Goal: Book appointment/travel/reservation

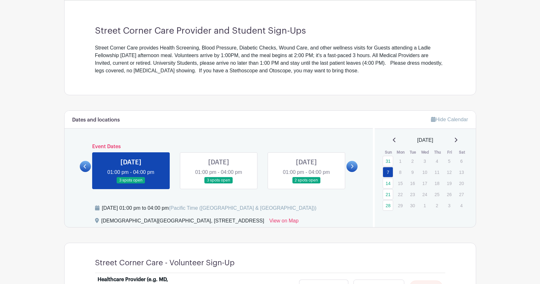
scroll to position [172, 0]
drag, startPoint x: 162, startPoint y: 47, endPoint x: 277, endPoint y: 56, distance: 115.0
click at [277, 56] on div "Street Corner Care provides Health Screening, Blood Pressure, Diabetic Checks, …" at bounding box center [270, 59] width 350 height 31
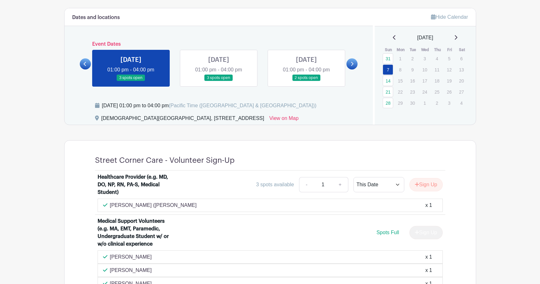
scroll to position [185, 0]
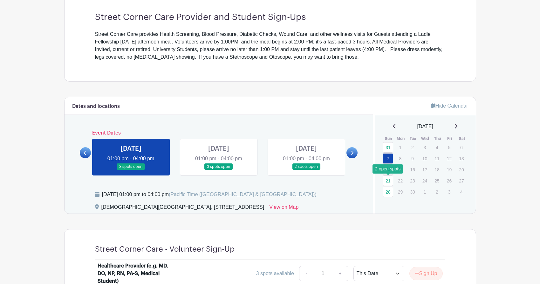
click at [387, 179] on link "21" at bounding box center [388, 181] width 10 height 10
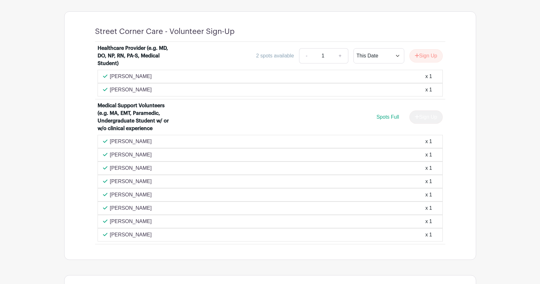
scroll to position [299, 0]
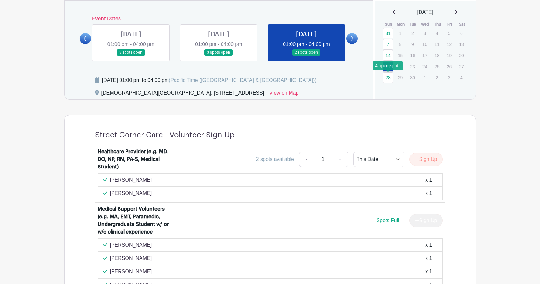
click at [388, 79] on link "28" at bounding box center [388, 77] width 10 height 10
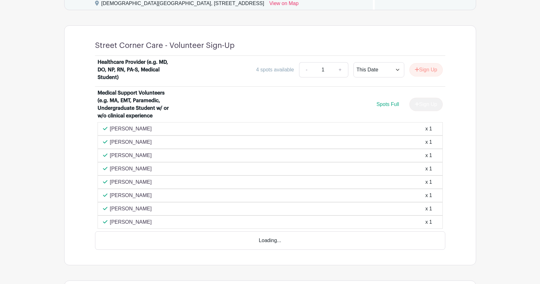
scroll to position [280, 0]
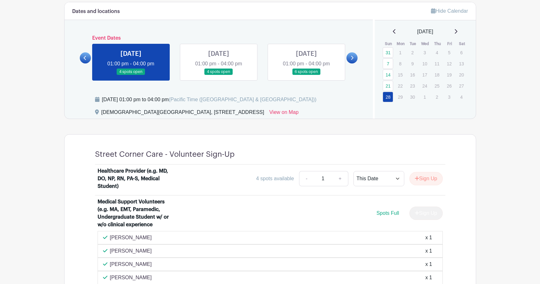
click at [457, 29] on link at bounding box center [455, 32] width 3 height 8
click at [462, 31] on div "[DATE]" at bounding box center [425, 32] width 86 height 8
click at [457, 31] on icon at bounding box center [455, 31] width 3 height 5
click at [461, 31] on div "[DATE]" at bounding box center [425, 32] width 86 height 8
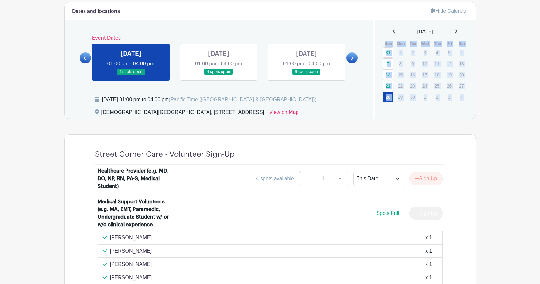
click at [461, 31] on div "[DATE]" at bounding box center [425, 32] width 86 height 8
click at [447, 32] on div "[DATE]" at bounding box center [425, 32] width 86 height 8
click at [462, 30] on div "[DATE]" at bounding box center [425, 32] width 86 height 8
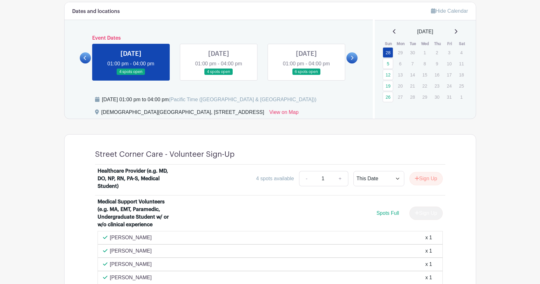
click at [349, 58] on link at bounding box center [351, 57] width 11 height 11
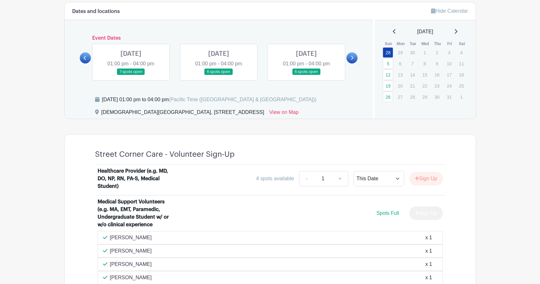
click at [349, 58] on link at bounding box center [351, 57] width 11 height 11
click at [388, 64] on link "5" at bounding box center [388, 63] width 10 height 10
click at [387, 63] on link "5" at bounding box center [388, 63] width 10 height 10
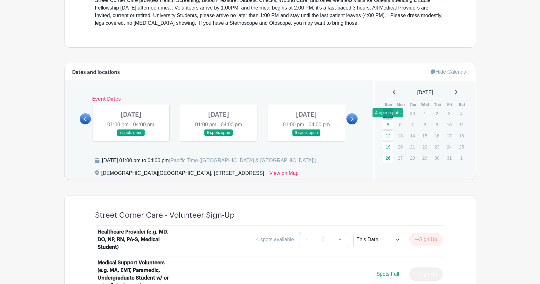
scroll to position [207, 0]
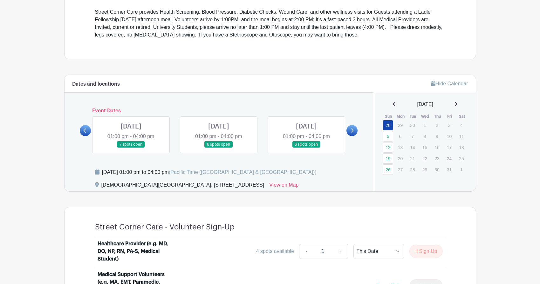
click at [131, 148] on link at bounding box center [131, 148] width 0 height 0
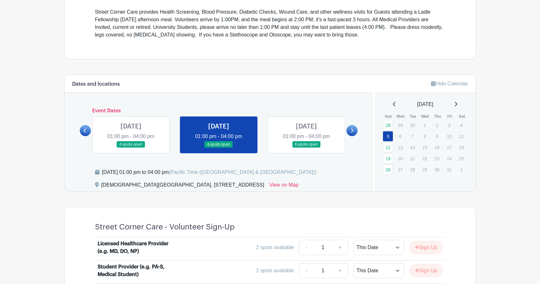
scroll to position [359, 0]
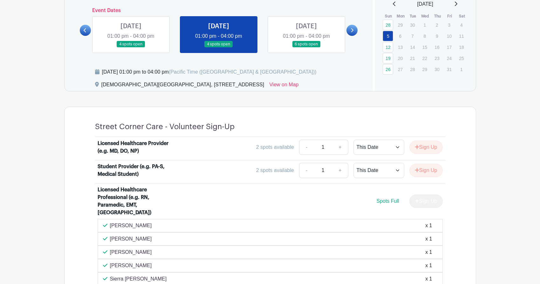
scroll to position [226, 0]
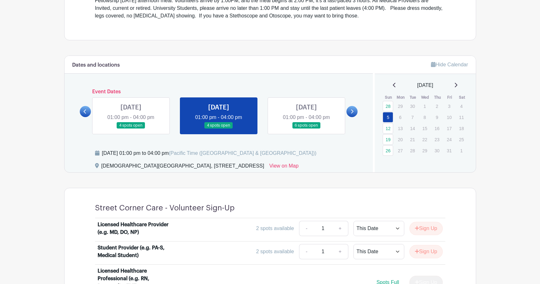
click at [306, 129] on link at bounding box center [306, 129] width 0 height 0
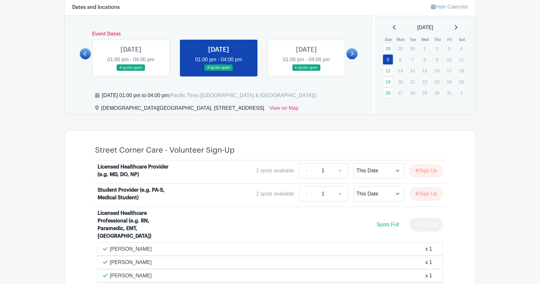
scroll to position [285, 0]
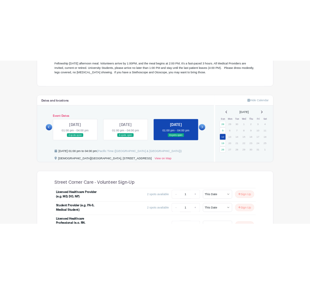
scroll to position [235, 0]
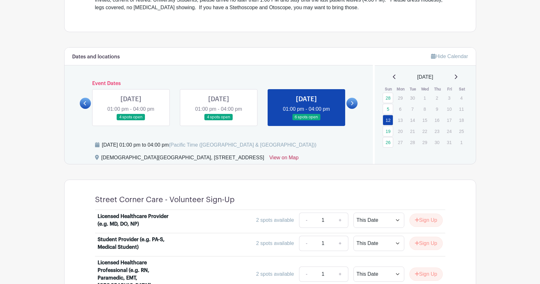
click at [289, 158] on link "View on Map" at bounding box center [283, 159] width 29 height 10
